Goal: Task Accomplishment & Management: Manage account settings

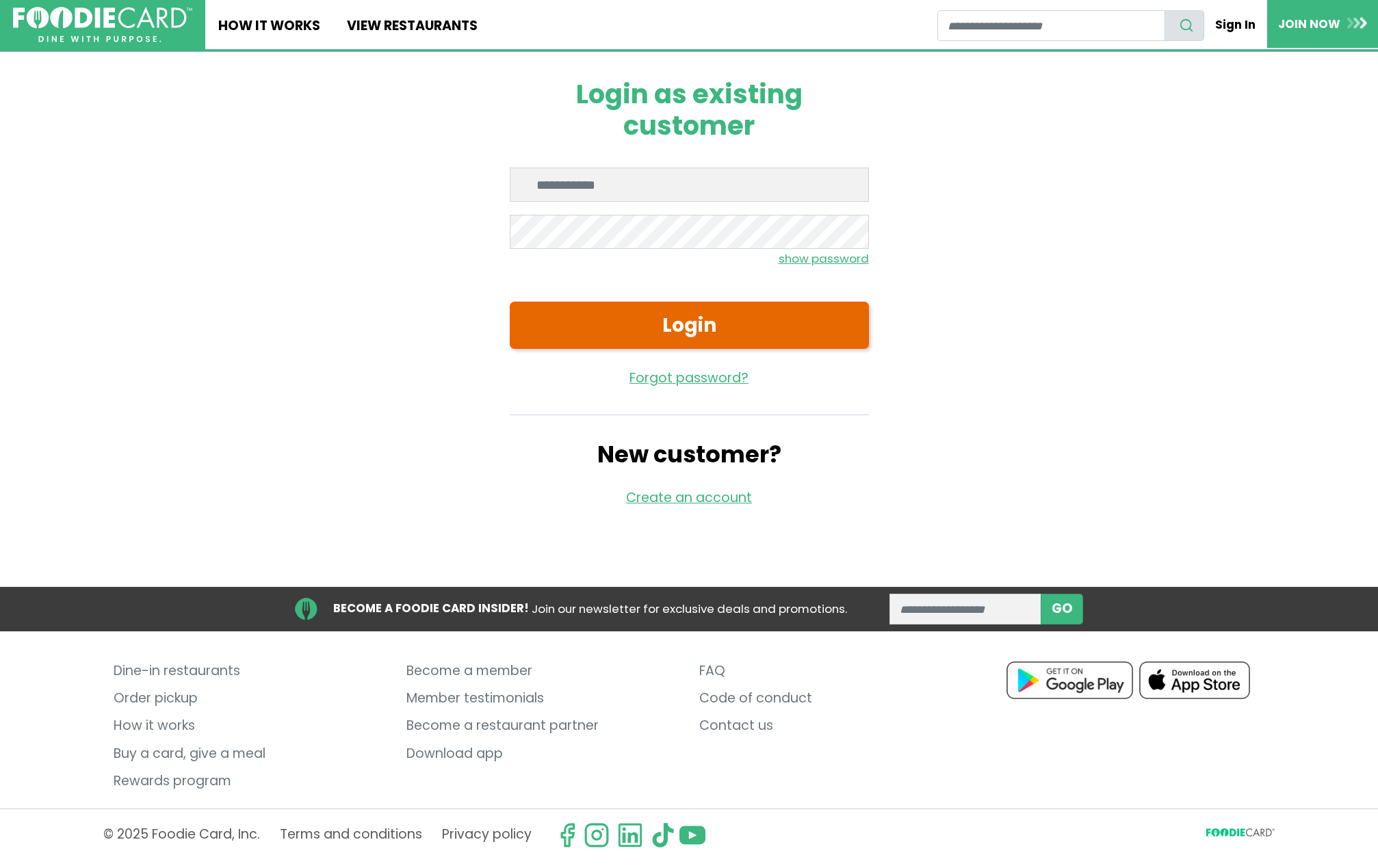
type input "**********"
click at [662, 329] on button "Login" at bounding box center [689, 325] width 359 height 47
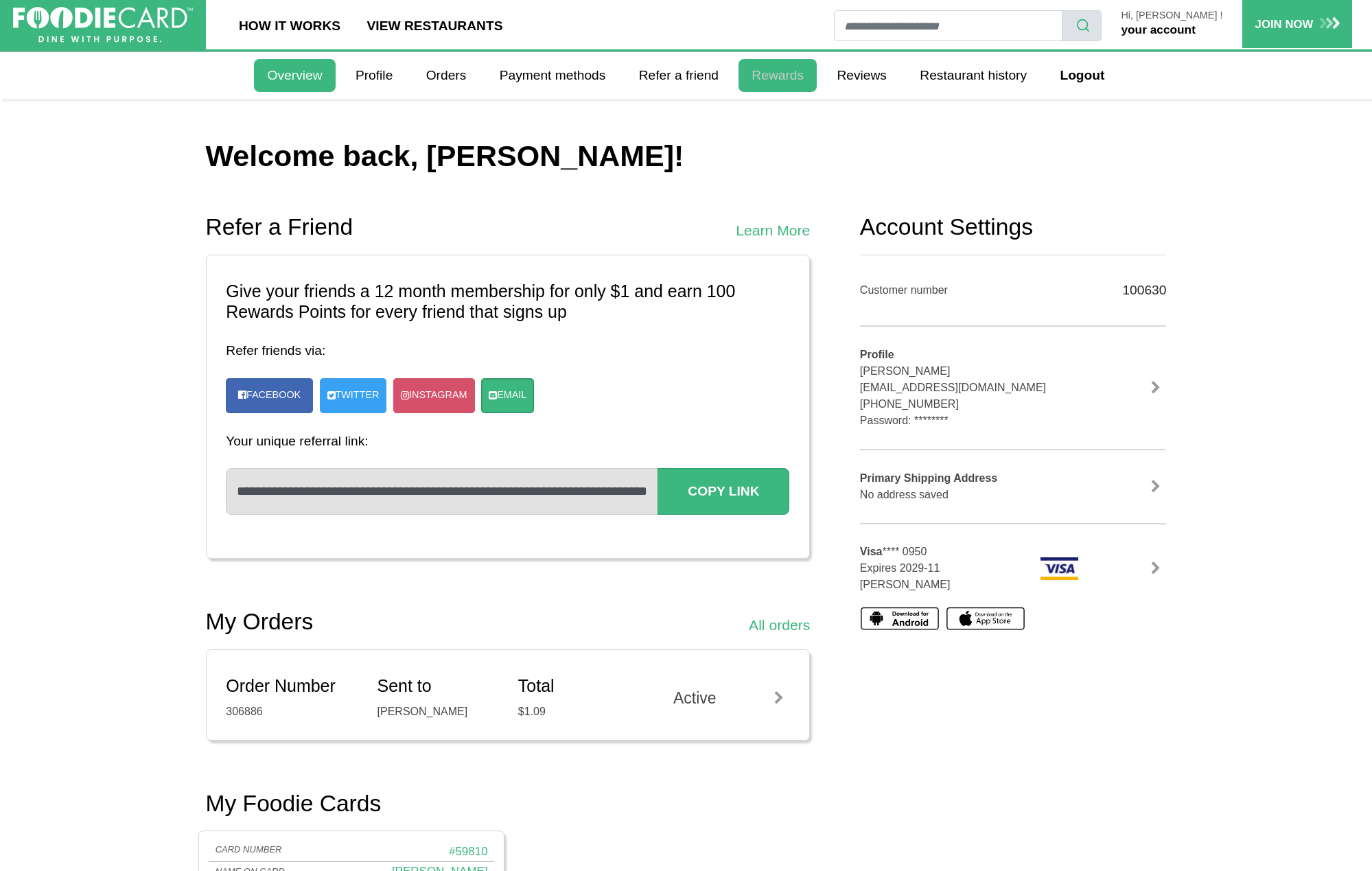
click at [787, 78] on link "Rewards" at bounding box center [777, 75] width 78 height 33
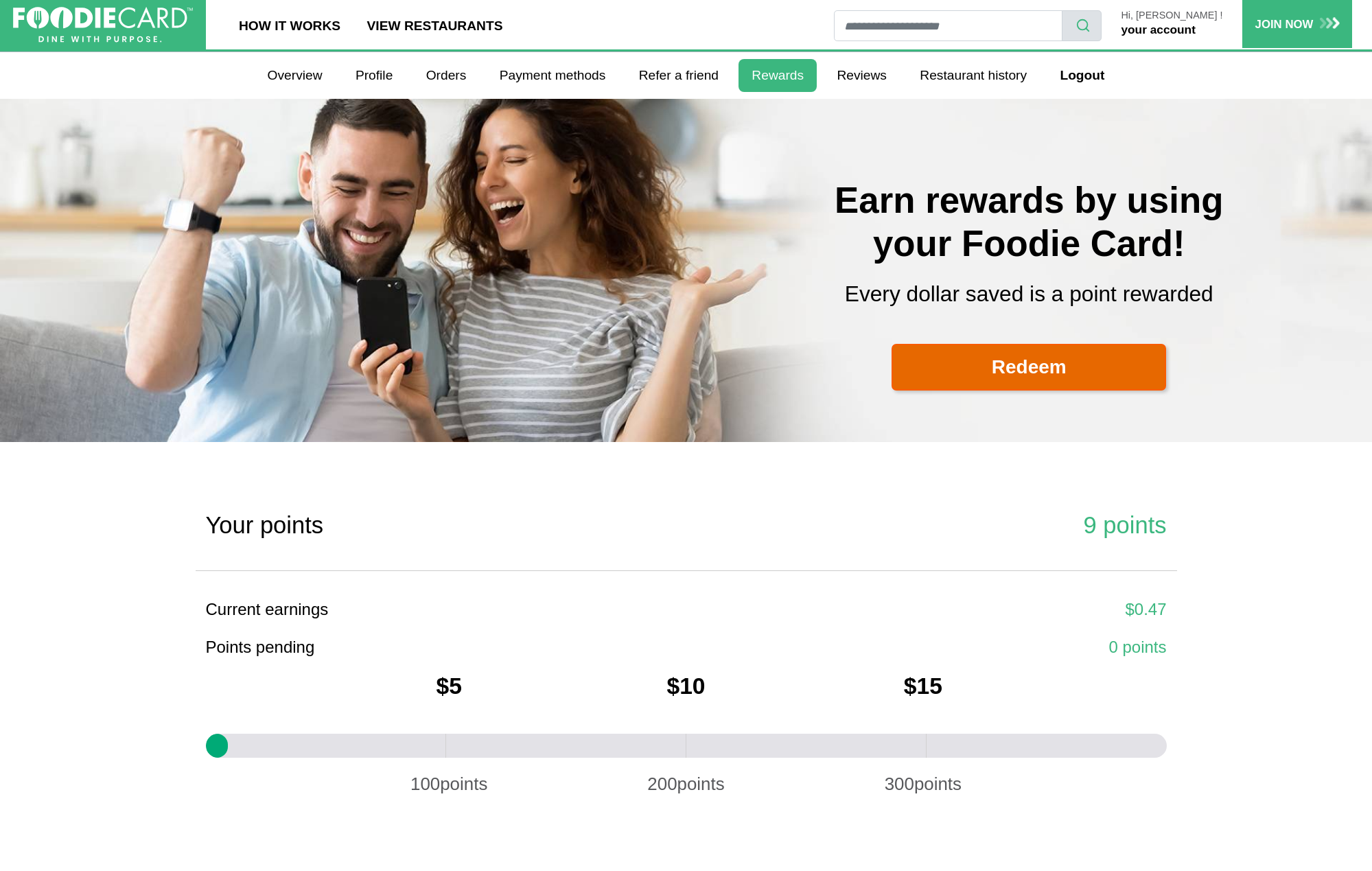
click at [1016, 367] on link "Redeem" at bounding box center [1028, 367] width 275 height 48
click at [297, 73] on link "Overview" at bounding box center [294, 75] width 81 height 33
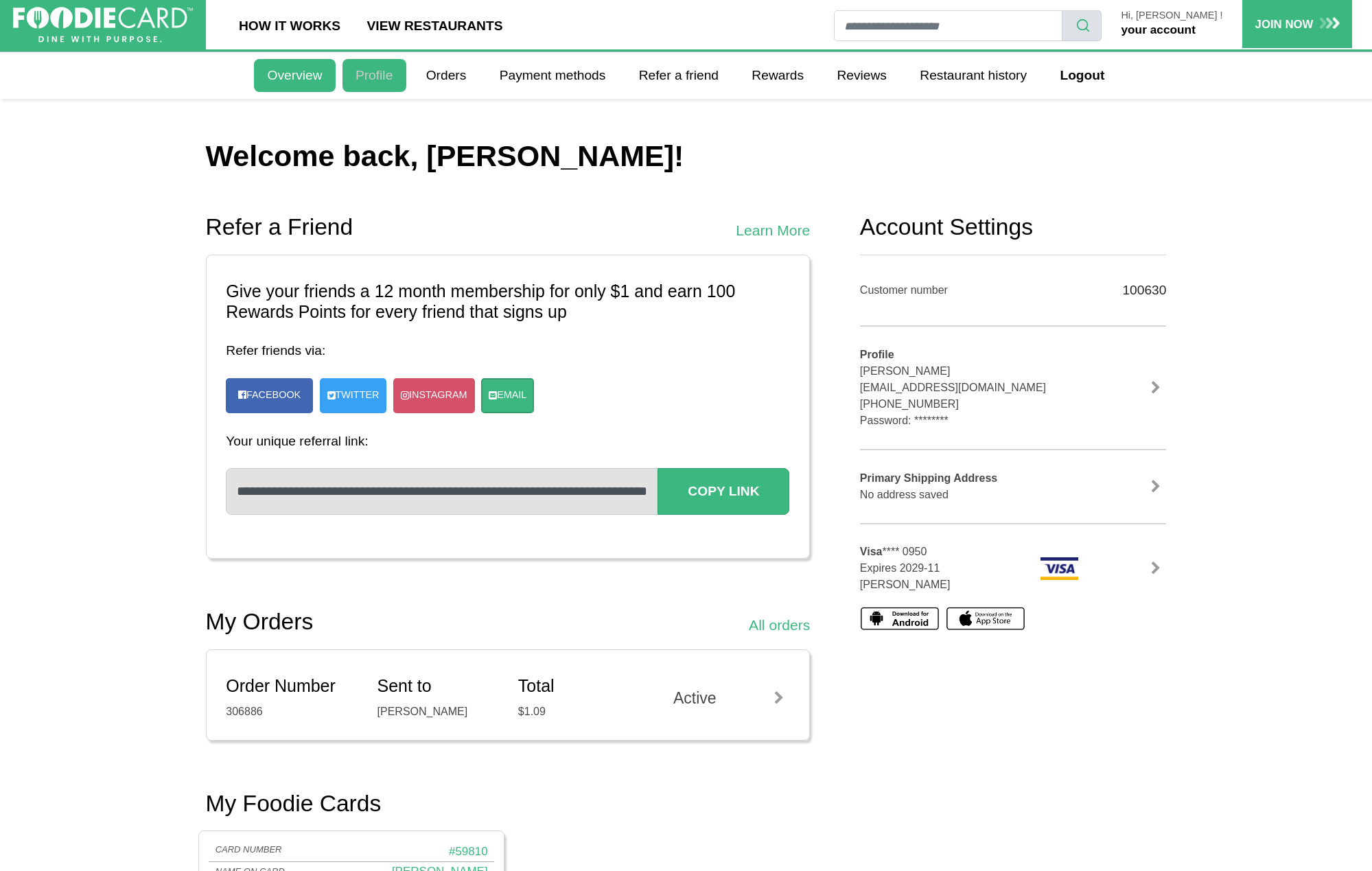
click at [374, 83] on link "Profile" at bounding box center [374, 75] width 64 height 33
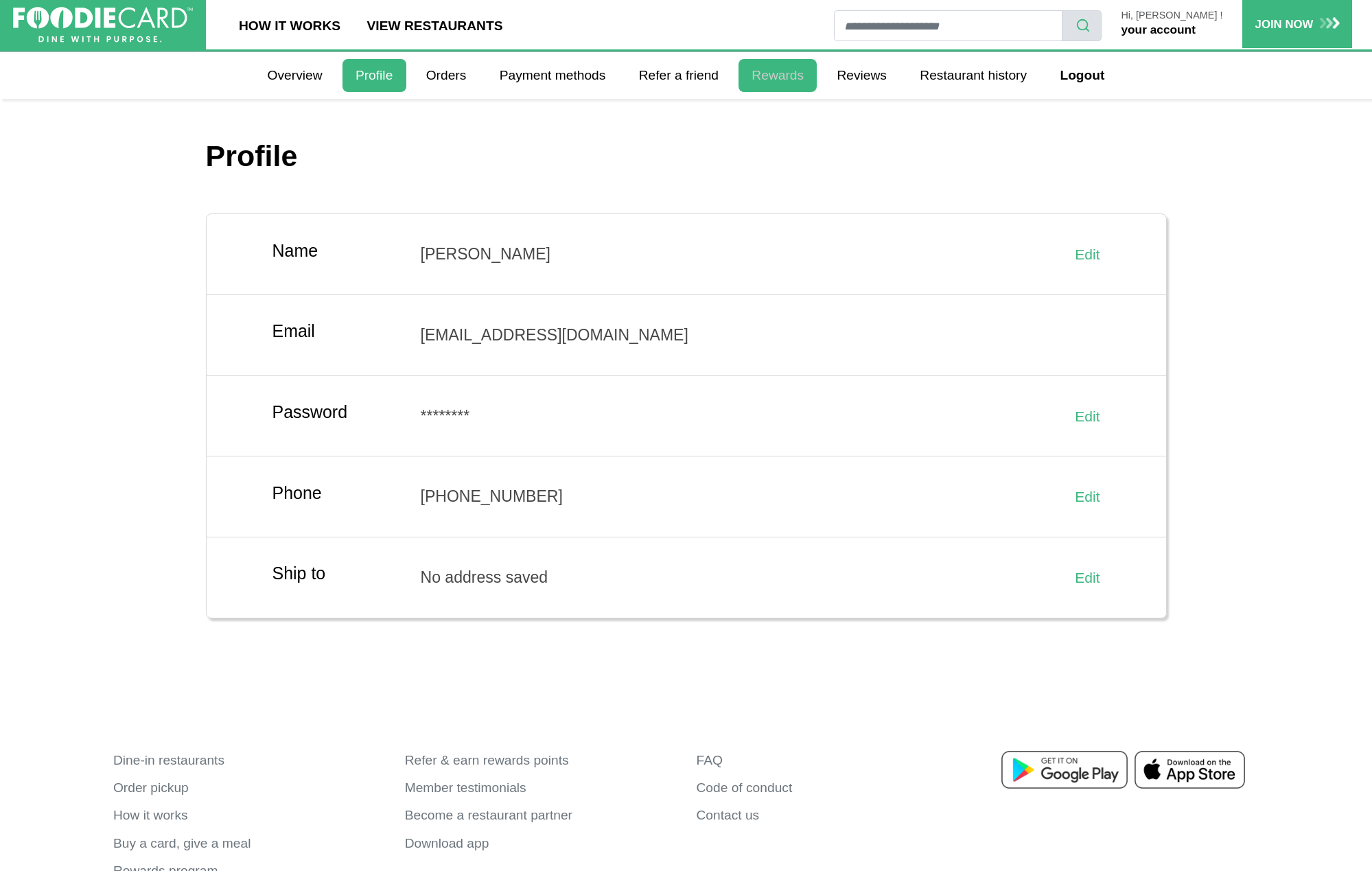
click at [766, 77] on link "Rewards" at bounding box center [777, 75] width 78 height 33
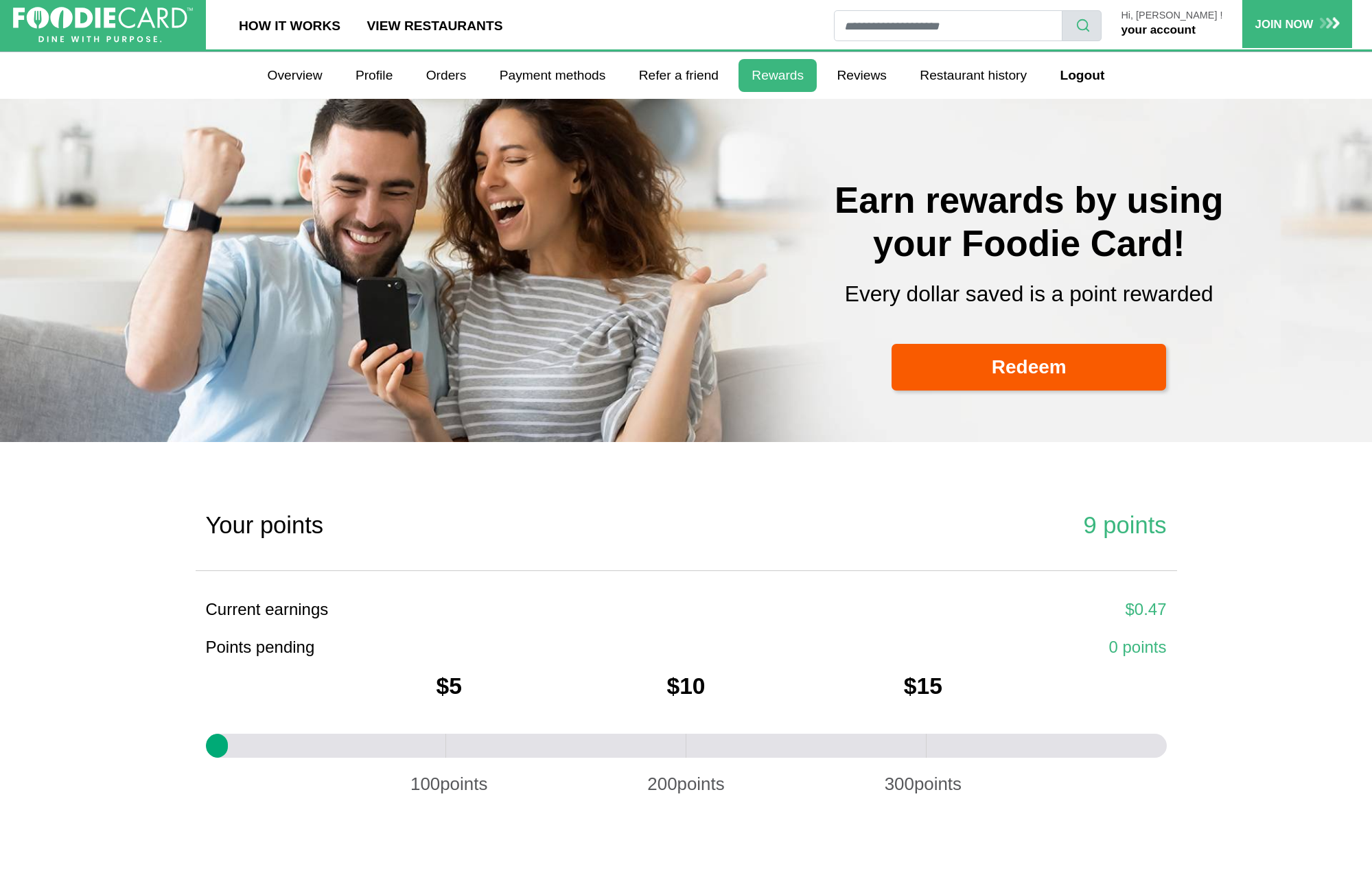
select select
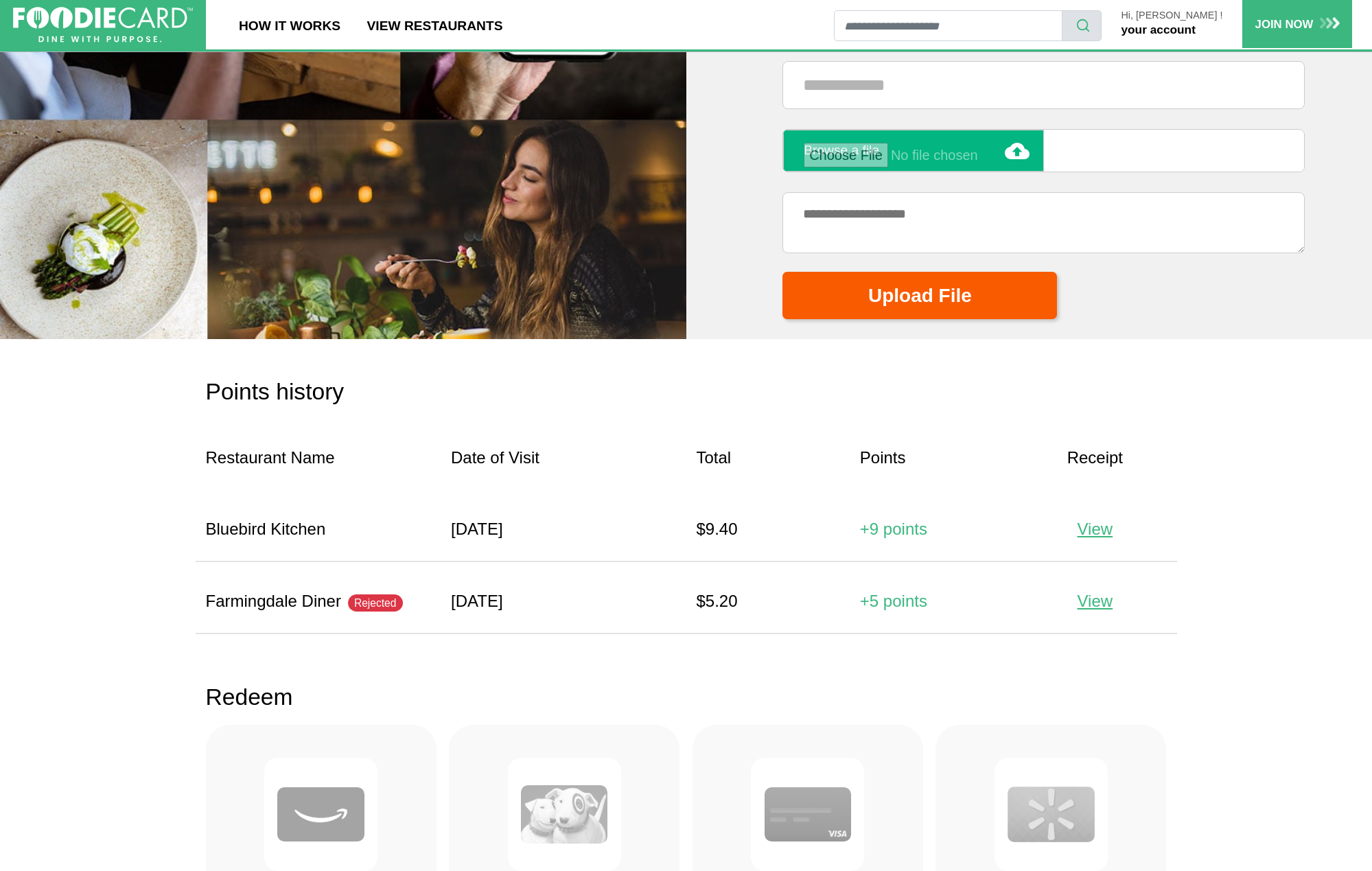
scroll to position [1111, 0]
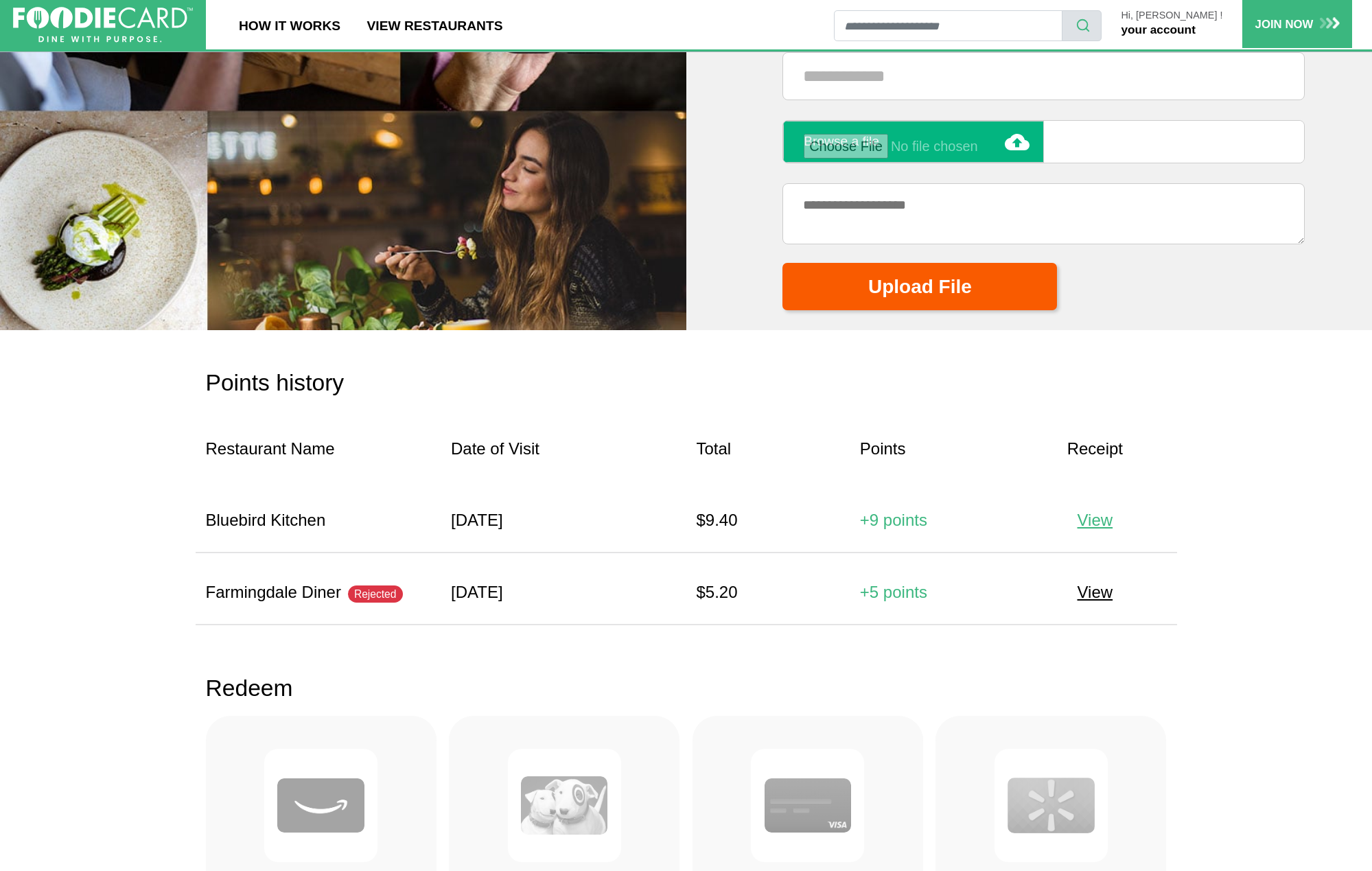
click at [1099, 590] on span "View" at bounding box center [1095, 592] width 36 height 18
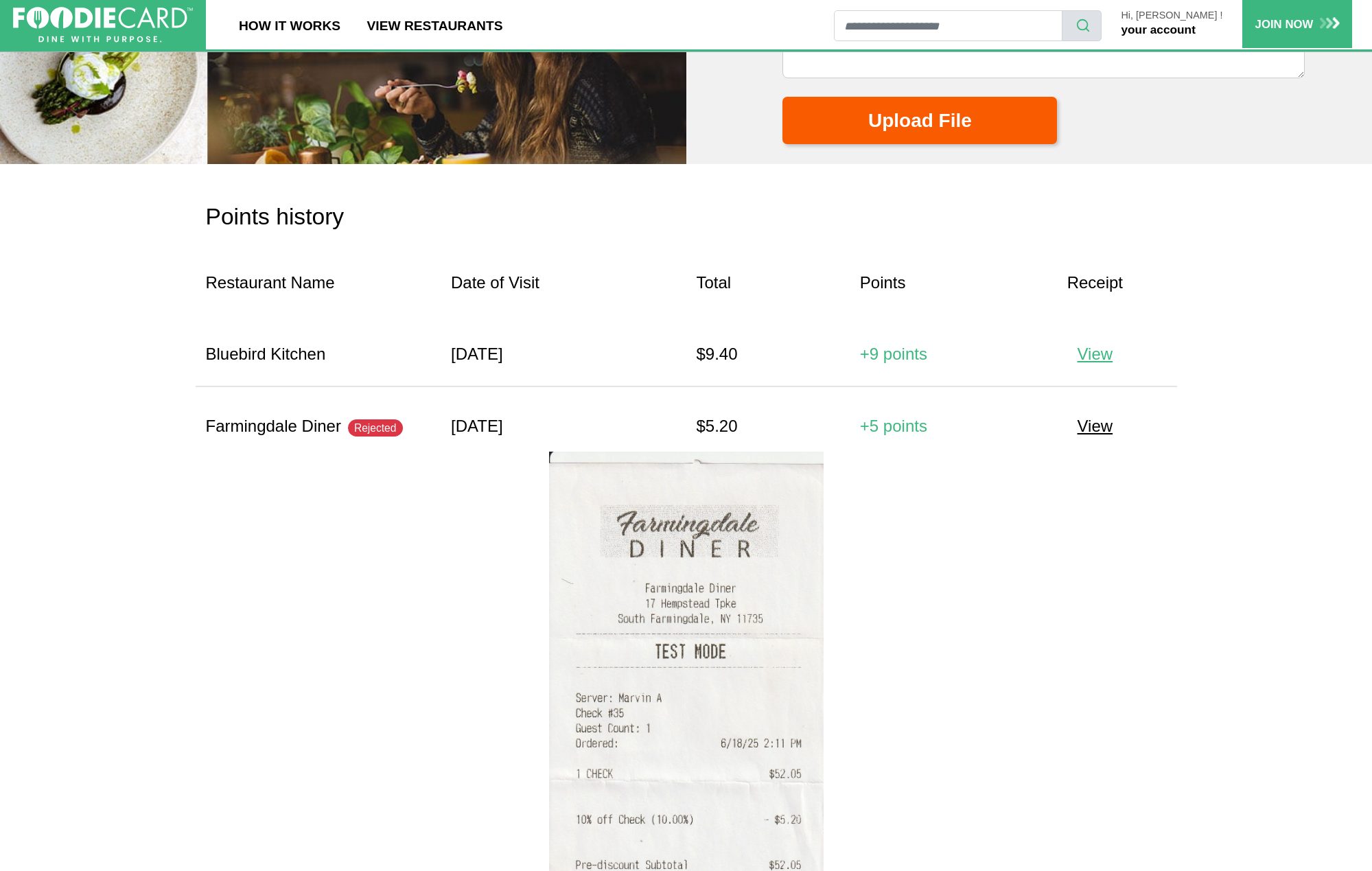
scroll to position [1234, 0]
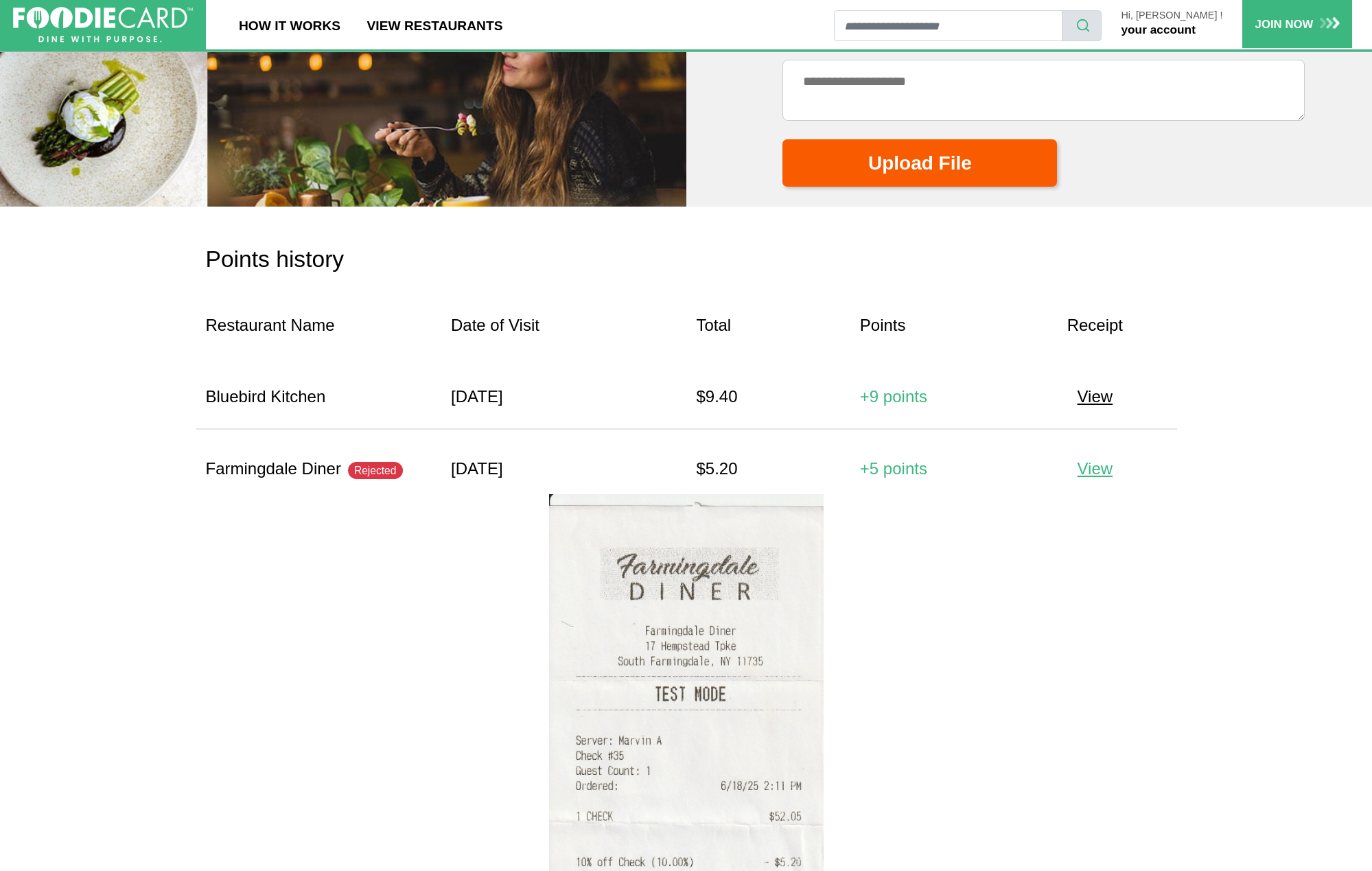
click at [1094, 397] on span "View" at bounding box center [1095, 396] width 36 height 18
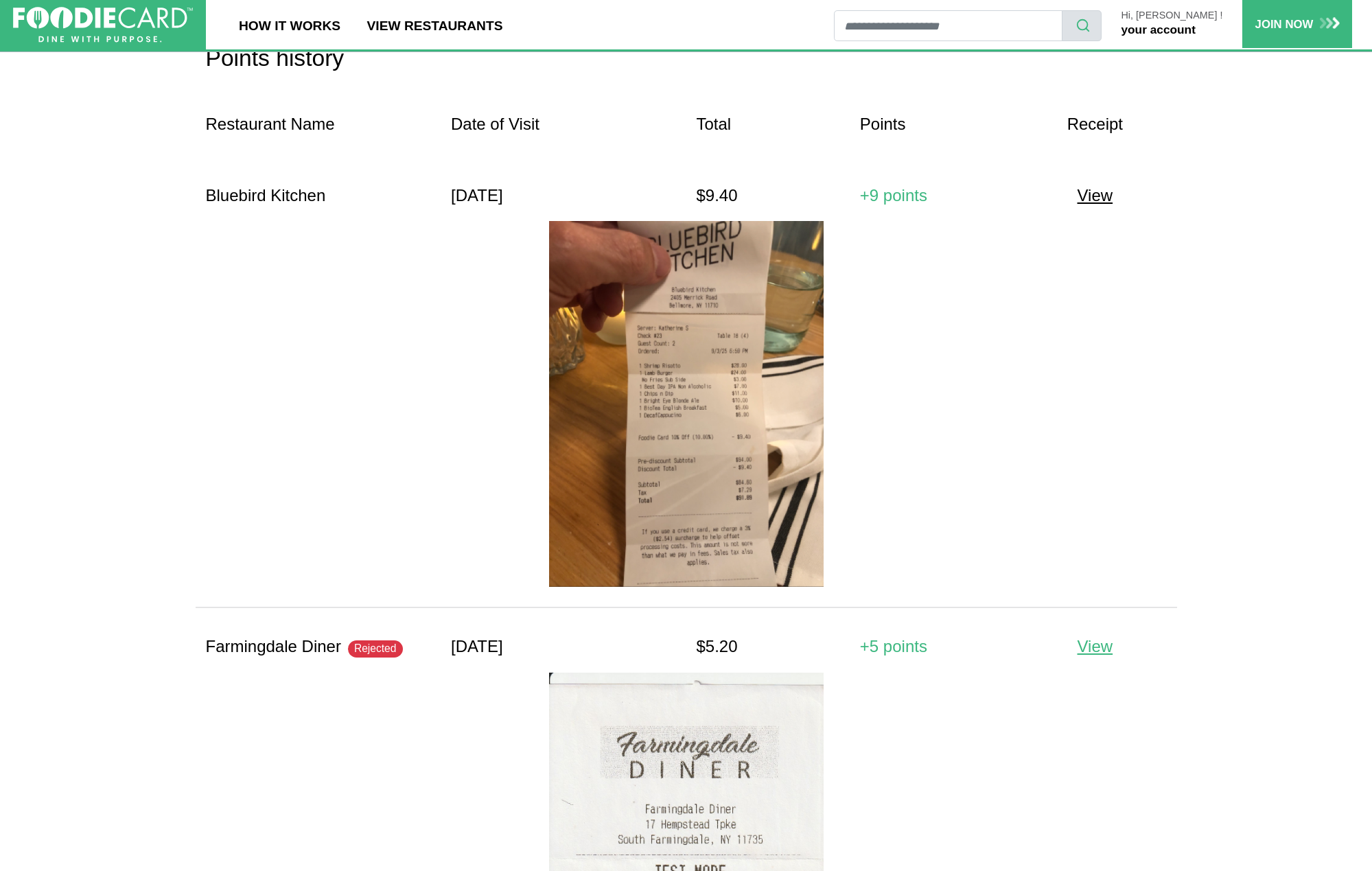
scroll to position [1449, 0]
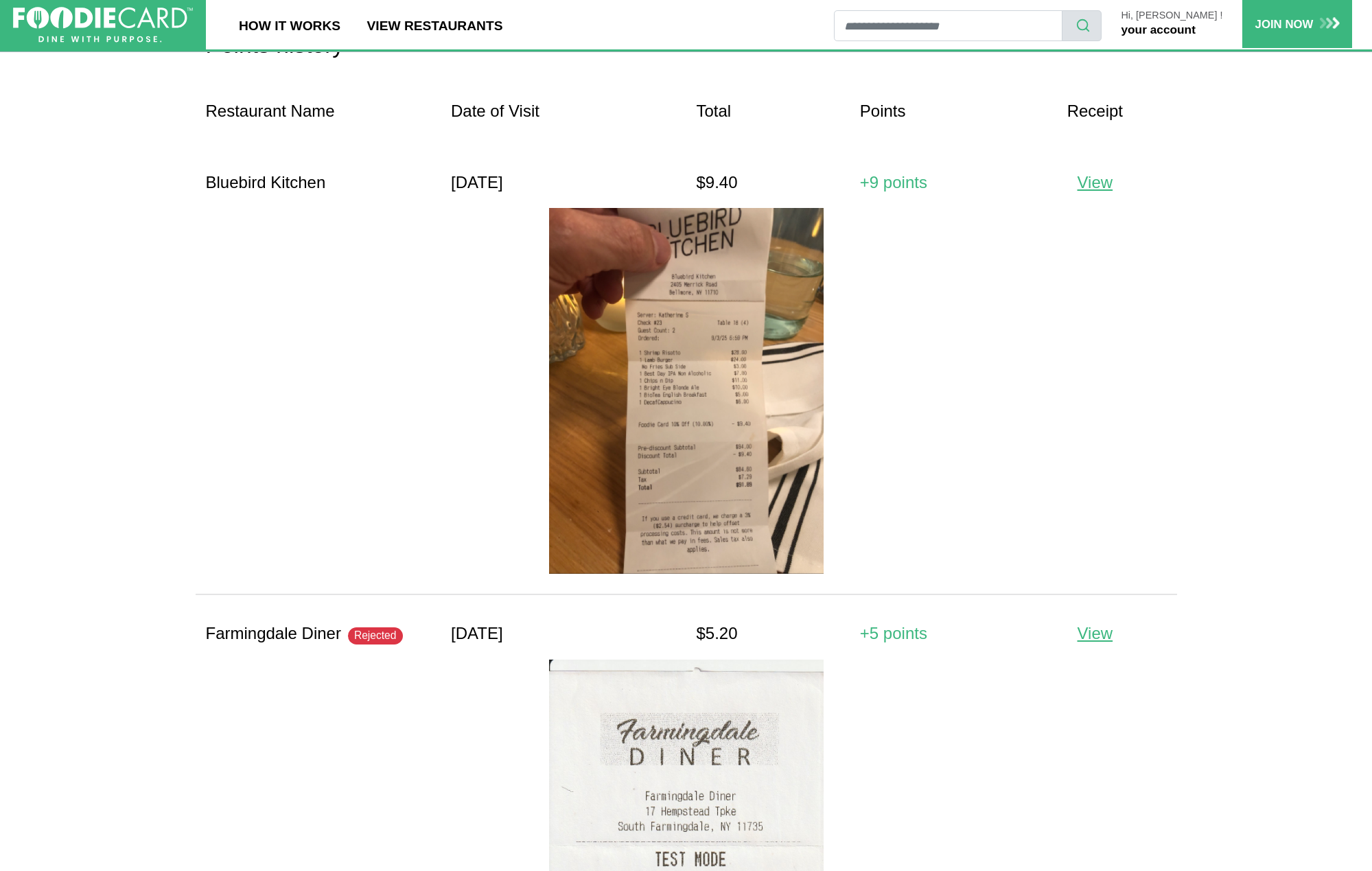
click at [727, 423] on img at bounding box center [686, 391] width 275 height 366
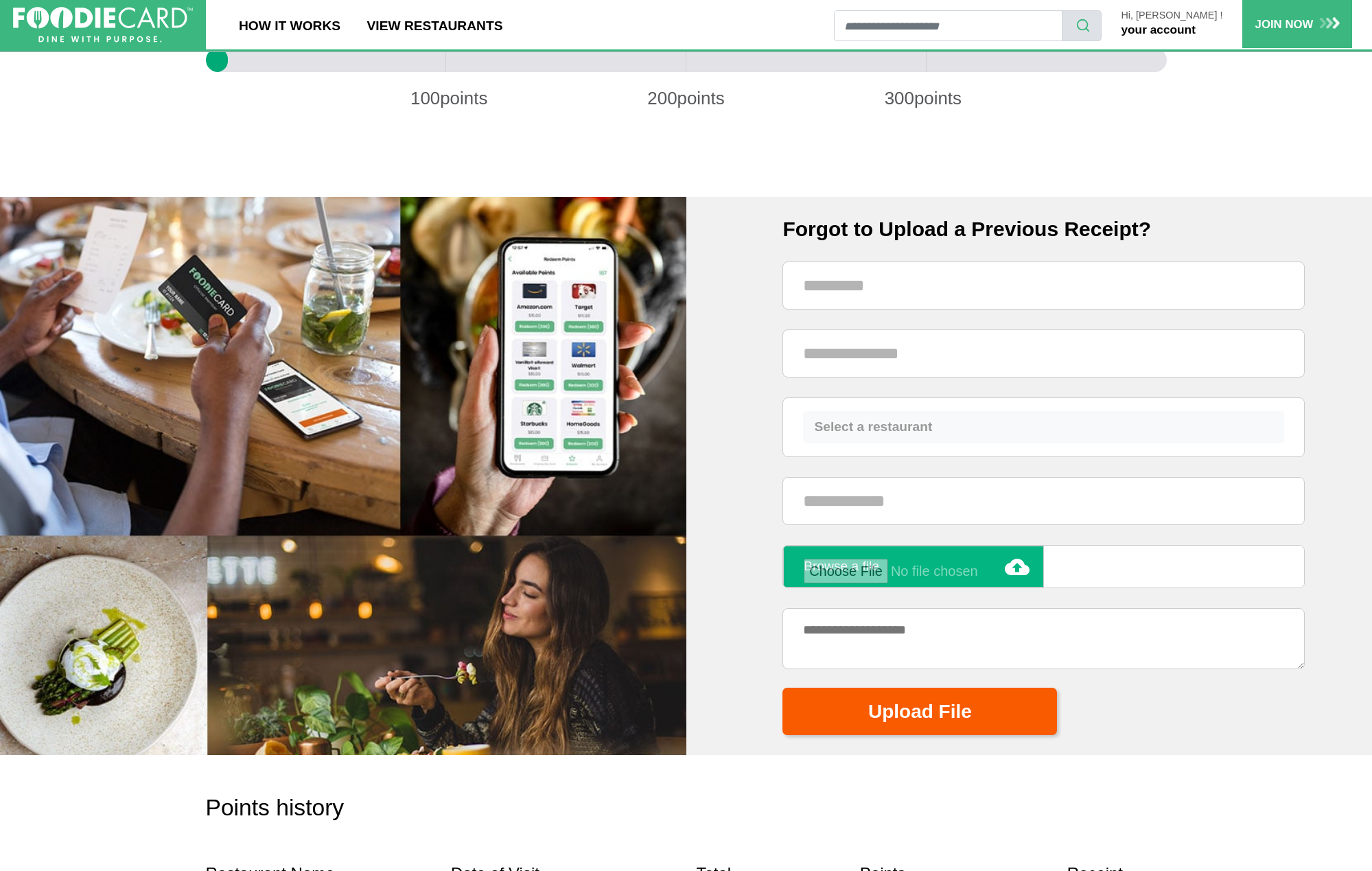
scroll to position [431, 0]
